Goal: Check status: Check status

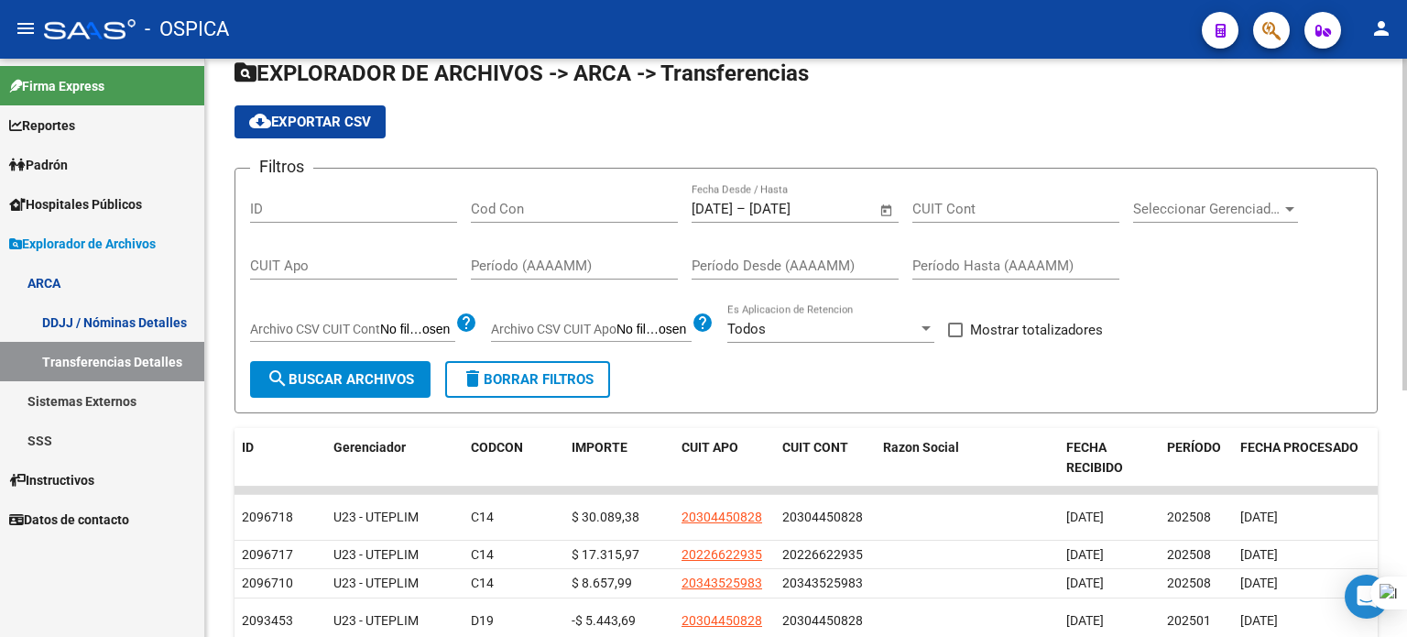
scroll to position [17, 0]
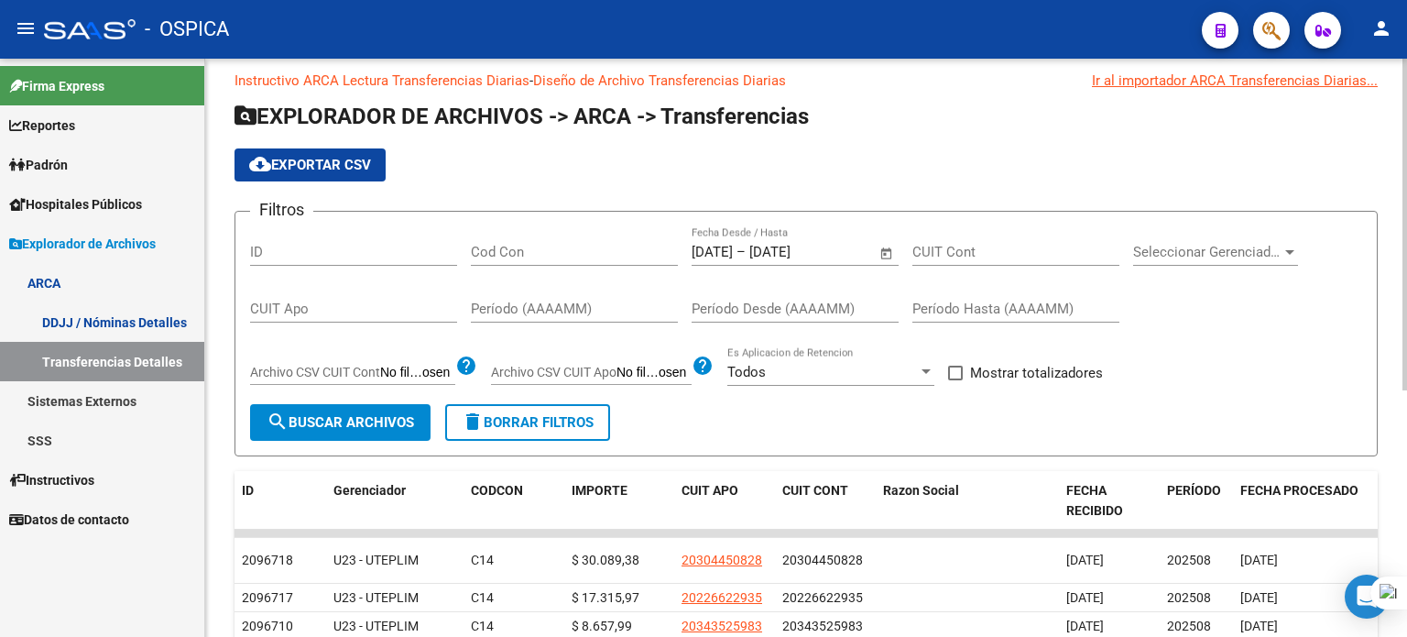
click at [959, 370] on span at bounding box center [955, 373] width 15 height 15
click at [955, 380] on input "Mostrar totalizadores" at bounding box center [955, 380] width 1 height 1
checkbox input "true"
click at [380, 418] on span "search Buscar Archivos" at bounding box center [340, 422] width 147 height 16
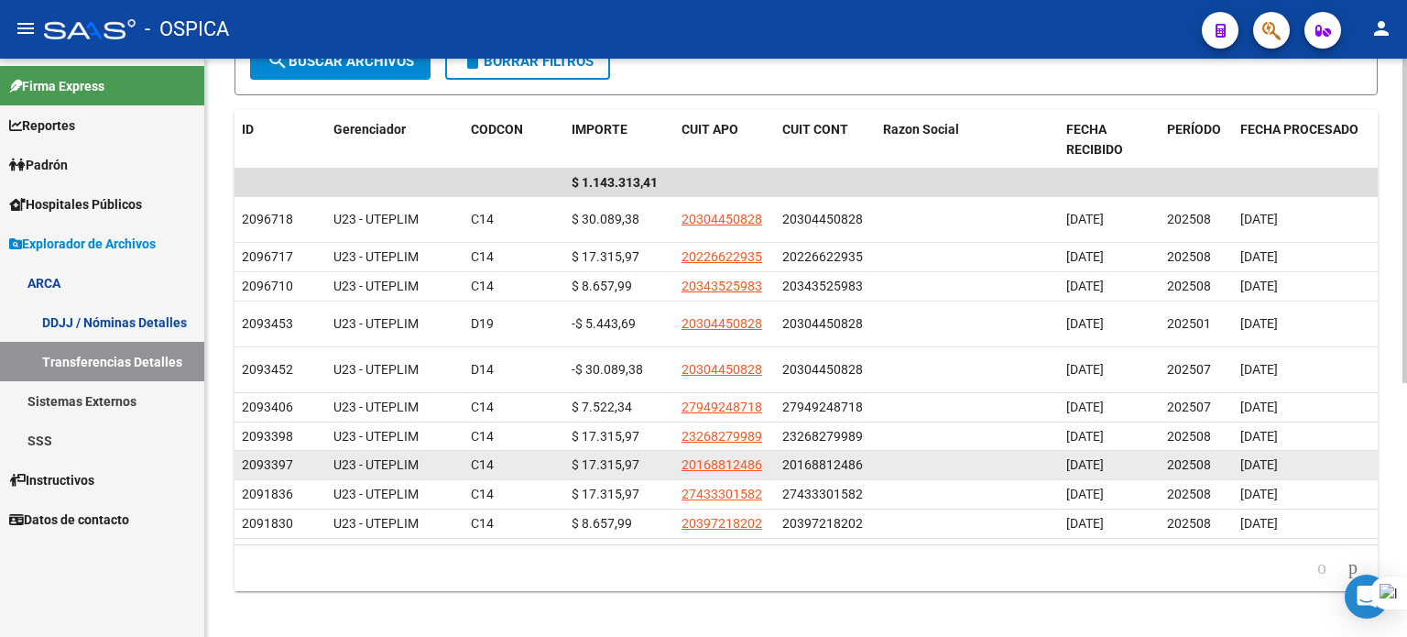
scroll to position [451, 0]
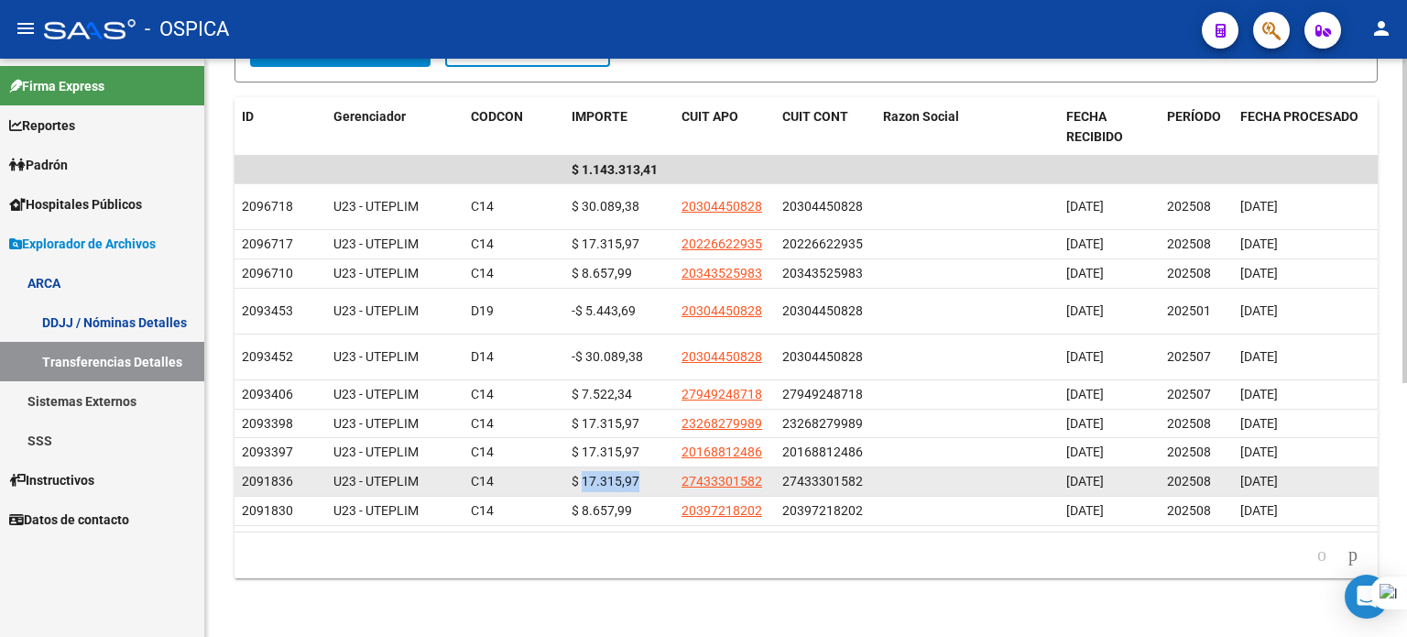
drag, startPoint x: 649, startPoint y: 452, endPoint x: 584, endPoint y: 455, distance: 65.1
click at [584, 471] on div "$ 17.315,97" at bounding box center [619, 481] width 95 height 21
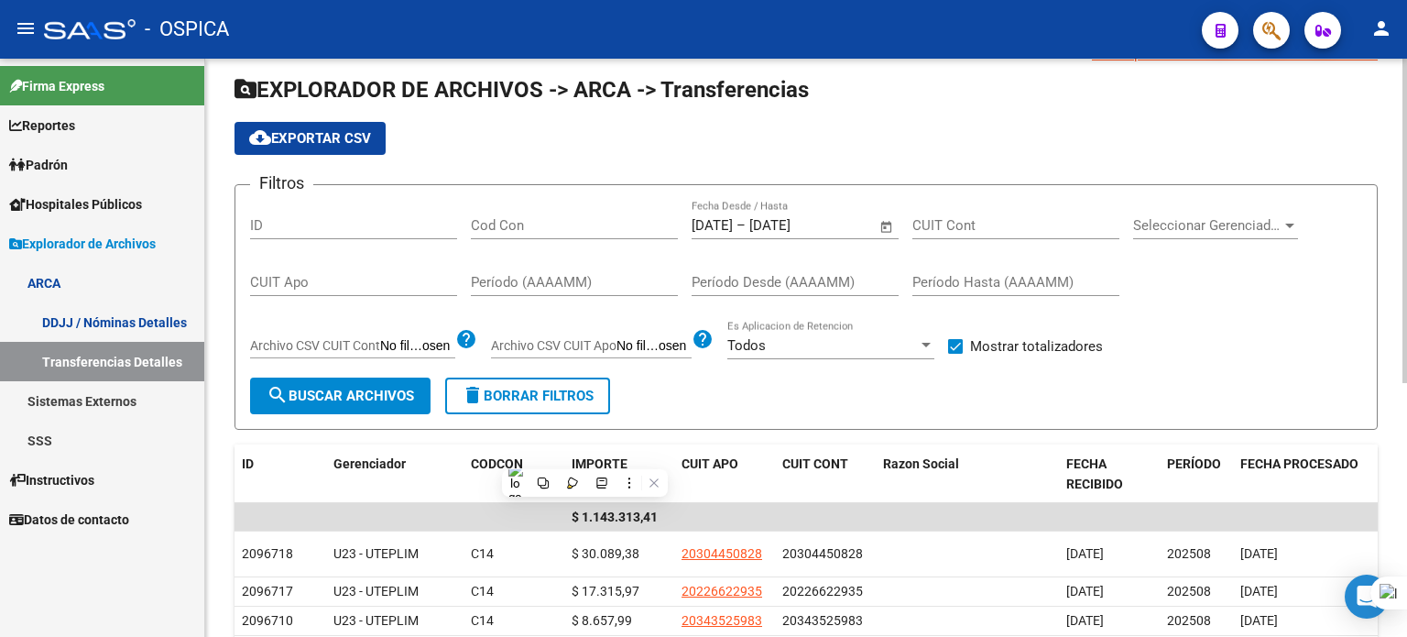
scroll to position [183, 0]
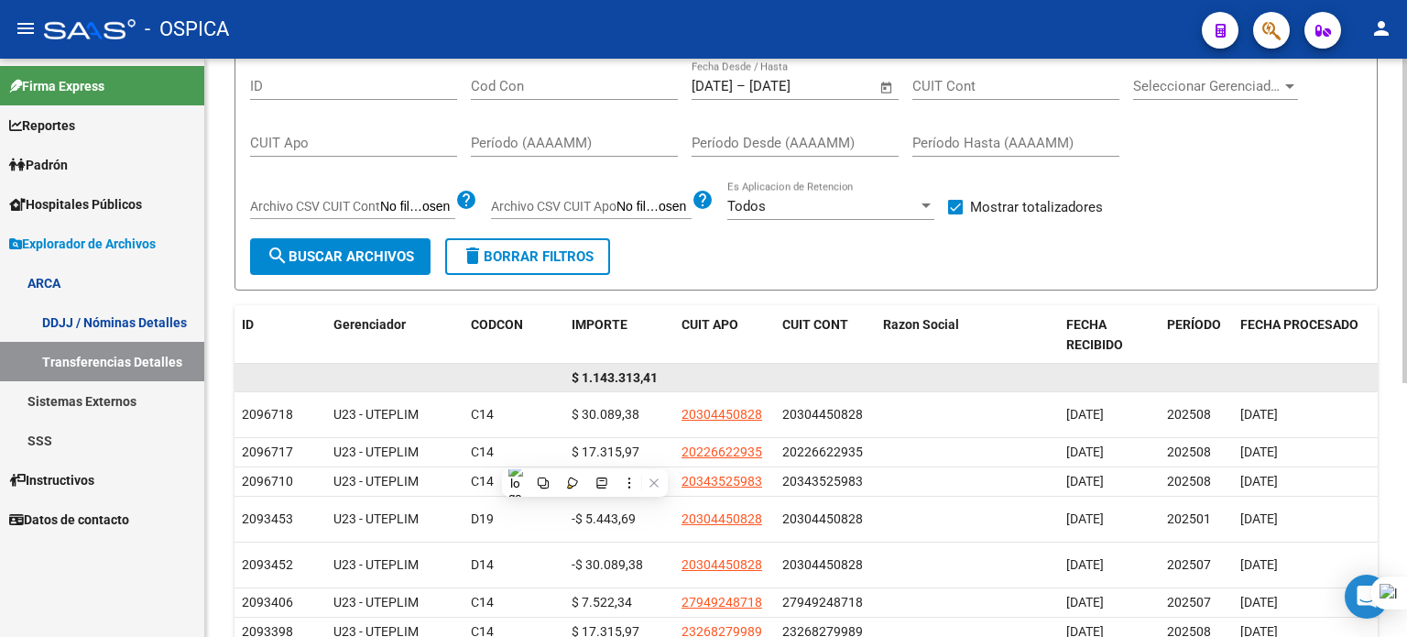
drag, startPoint x: 556, startPoint y: 384, endPoint x: 708, endPoint y: 386, distance: 152.1
click at [708, 386] on div "$ 1.143.313,41" at bounding box center [894, 378] width 1319 height 29
click at [718, 370] on datatable-body-cell at bounding box center [724, 378] width 101 height 28
